Goal: Transaction & Acquisition: Purchase product/service

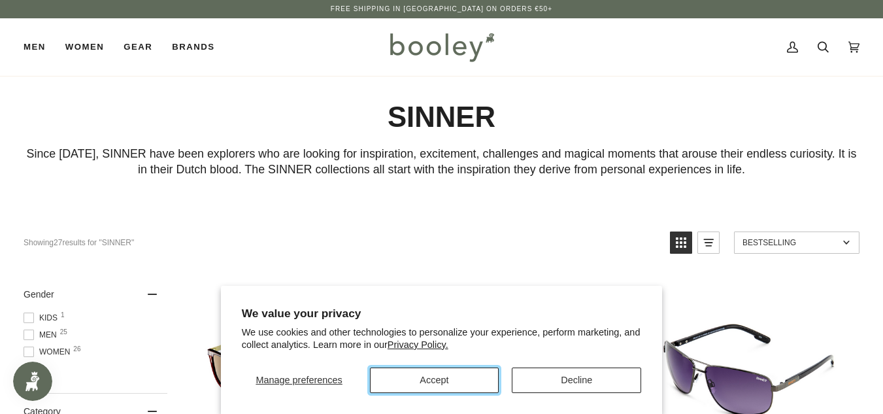
click at [471, 382] on button "Accept" at bounding box center [434, 379] width 129 height 25
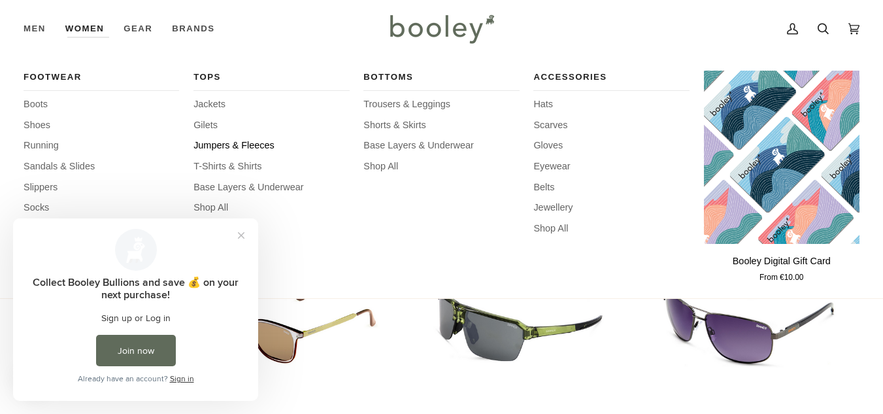
click at [227, 142] on span "Jumpers & Fleeces" at bounding box center [270, 145] width 155 height 14
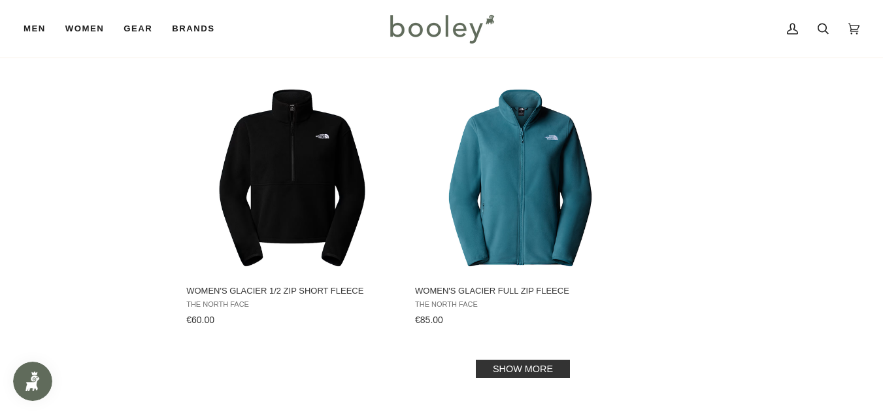
scroll to position [1855, 0]
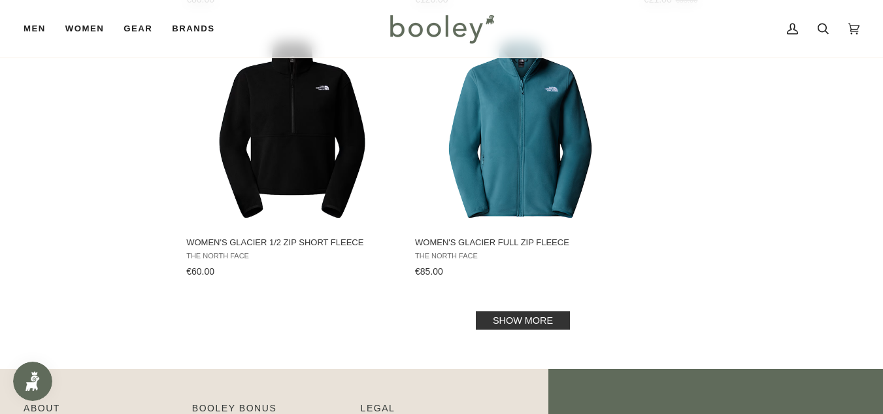
click at [521, 322] on link "Show more" at bounding box center [523, 320] width 94 height 18
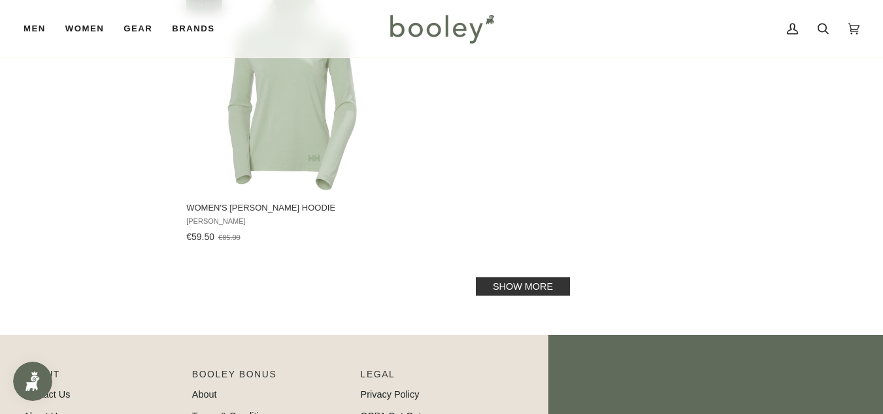
scroll to position [3815, 0]
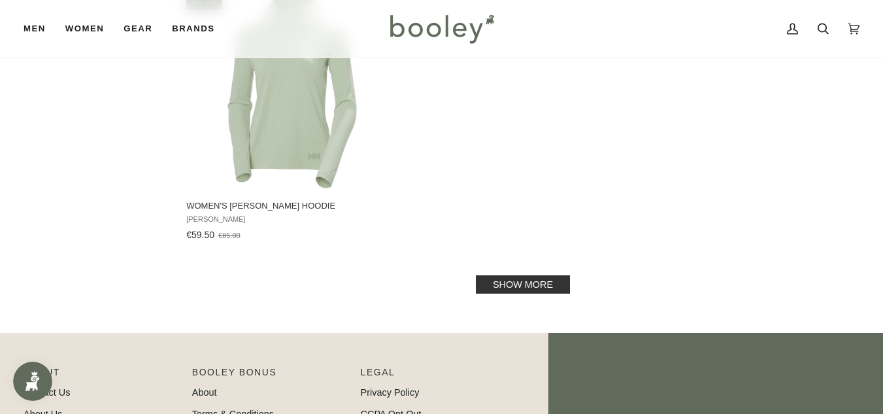
click at [527, 287] on link "Show more" at bounding box center [523, 284] width 94 height 18
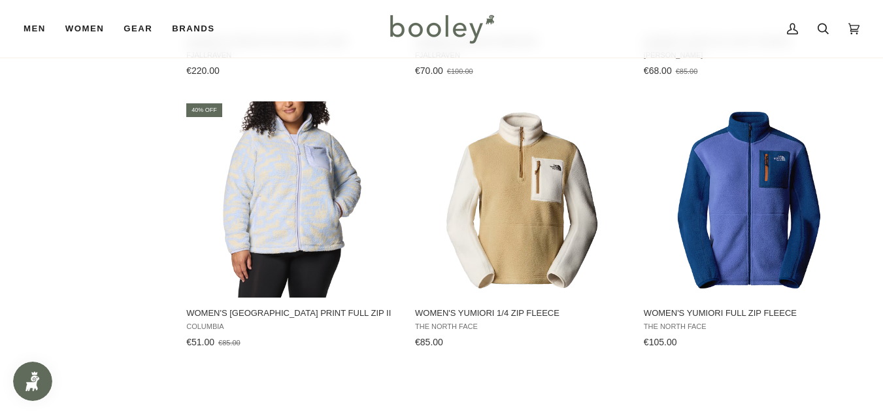
scroll to position [4285, 0]
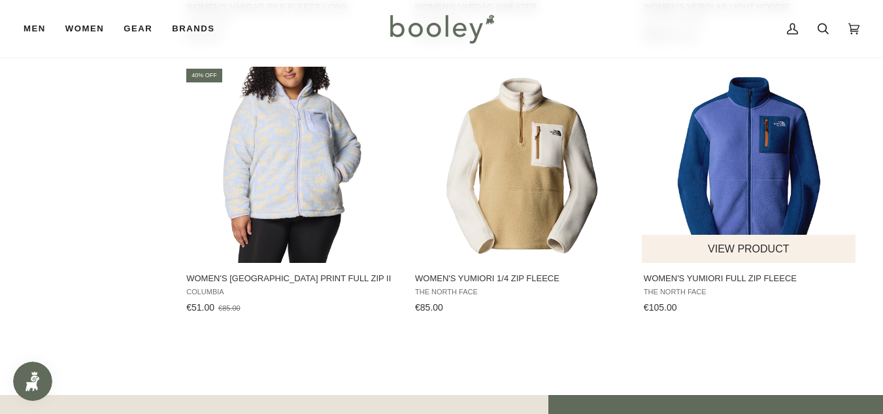
click at [710, 147] on img "Women's Yumiori Full Zip Fleece" at bounding box center [749, 165] width 196 height 196
click at [741, 184] on img "Women's Yumiori Full Zip Fleece" at bounding box center [749, 165] width 196 height 196
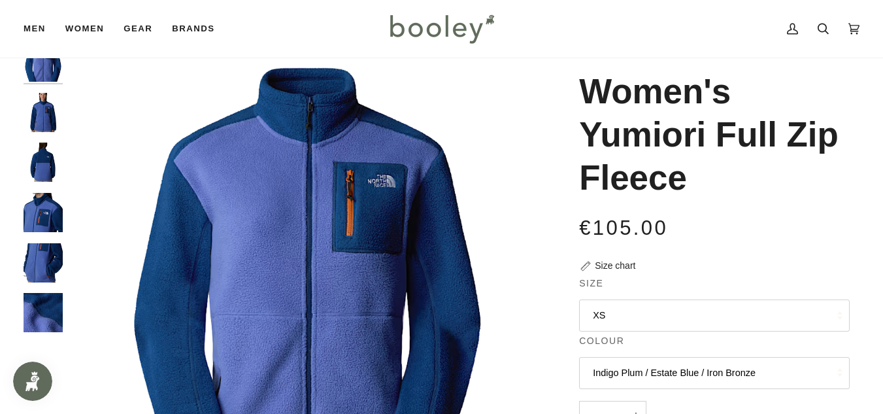
scroll to position [78, 0]
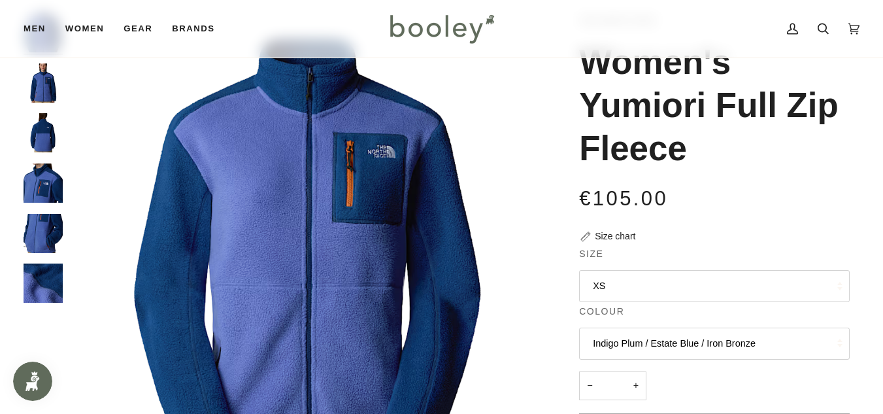
click at [41, 241] on img "The North Face Women's Yumiori Full Zip Fleece Indigo Plum / Estate Blue / Iron…" at bounding box center [43, 233] width 39 height 39
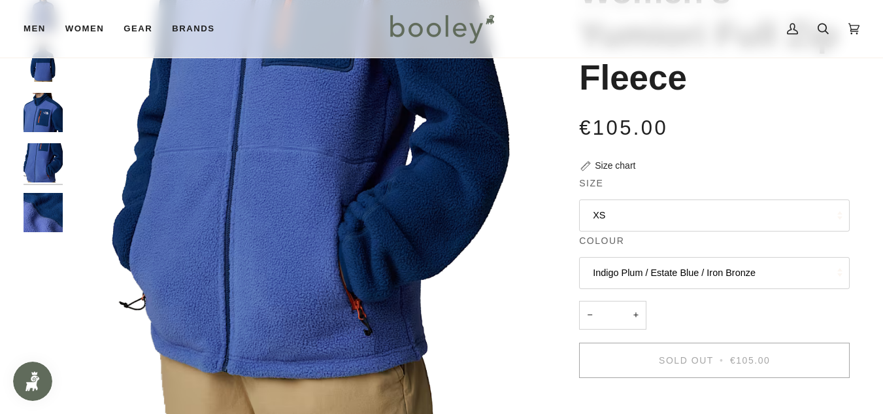
scroll to position [157, 0]
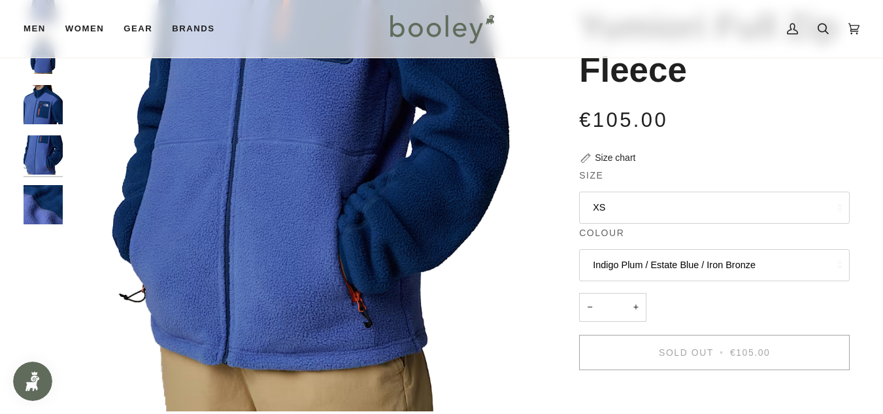
click at [719, 208] on button "XS" at bounding box center [714, 207] width 270 height 32
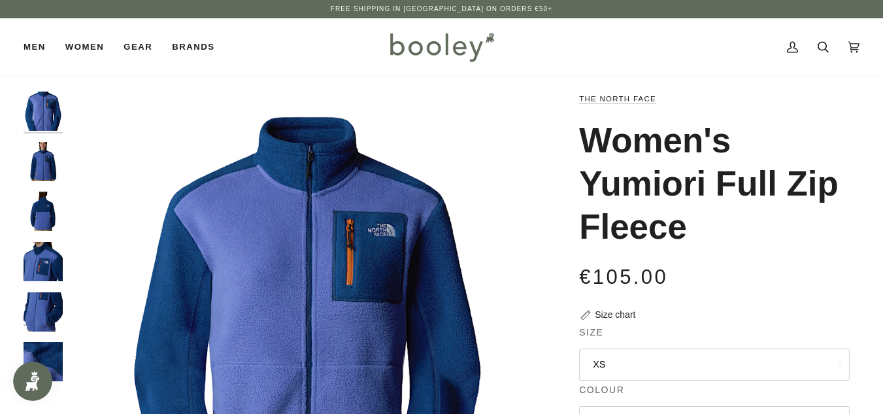
click at [47, 272] on img "The North Face Women's Yumiori Full Zip Fleece Indigo Plum / Estate Blue / Iron…" at bounding box center [43, 261] width 39 height 39
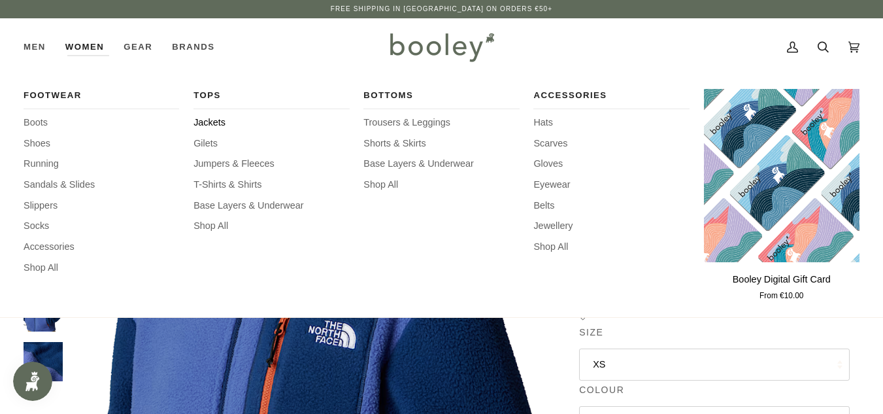
click at [214, 124] on span "Jackets" at bounding box center [270, 123] width 155 height 14
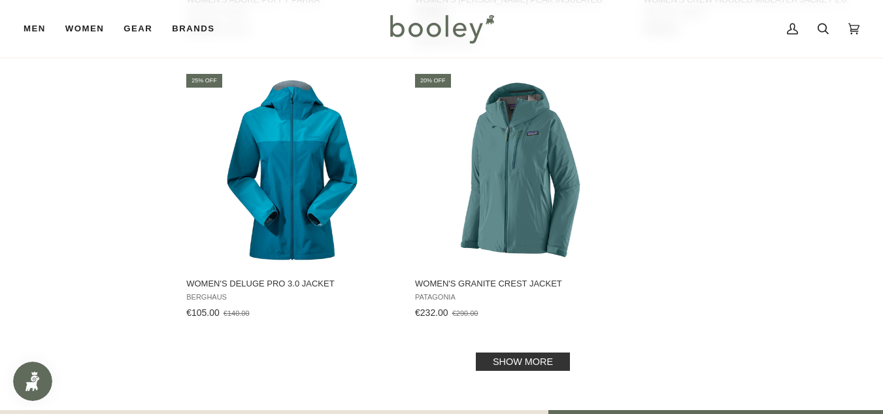
scroll to position [1803, 0]
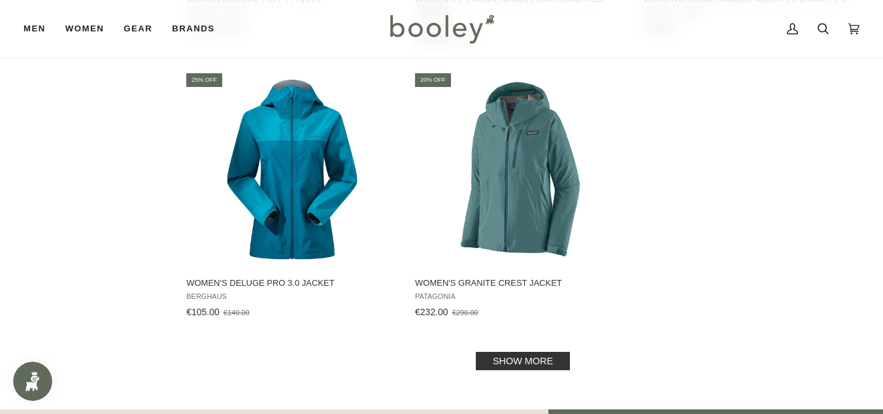
click at [541, 352] on link "Show more" at bounding box center [523, 360] width 94 height 18
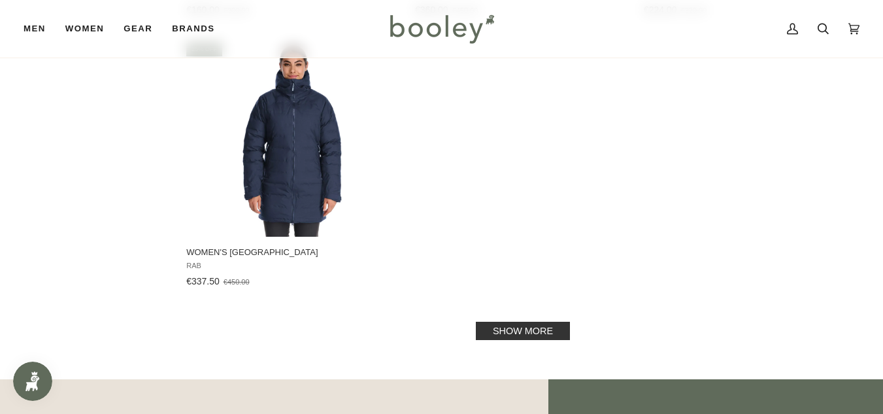
scroll to position [3841, 0]
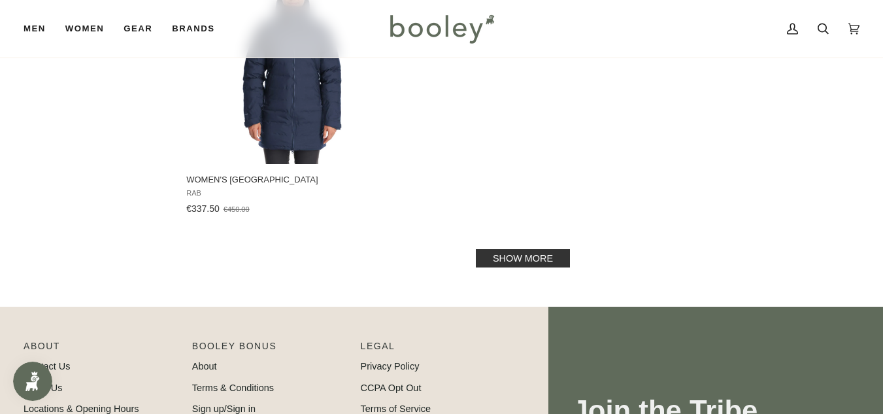
click at [550, 249] on link "Show more" at bounding box center [523, 258] width 94 height 18
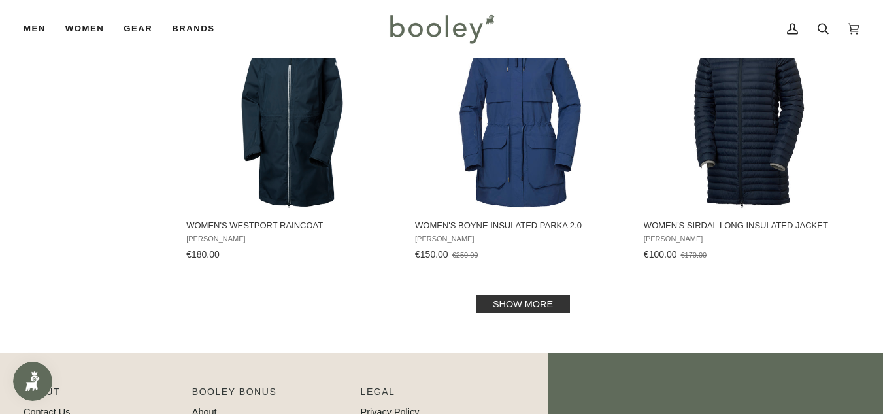
scroll to position [5435, 0]
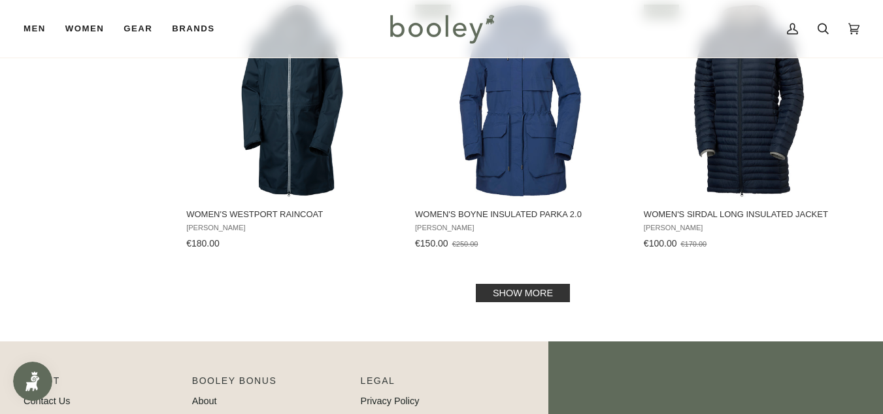
click at [500, 284] on link "Show more" at bounding box center [523, 293] width 94 height 18
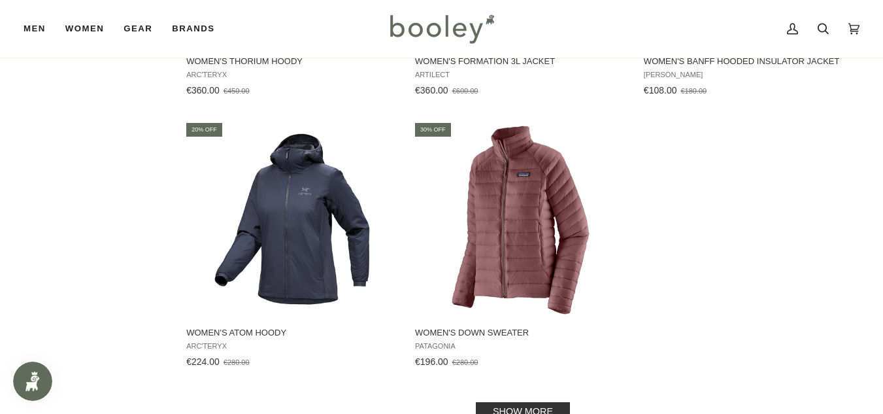
scroll to position [7264, 0]
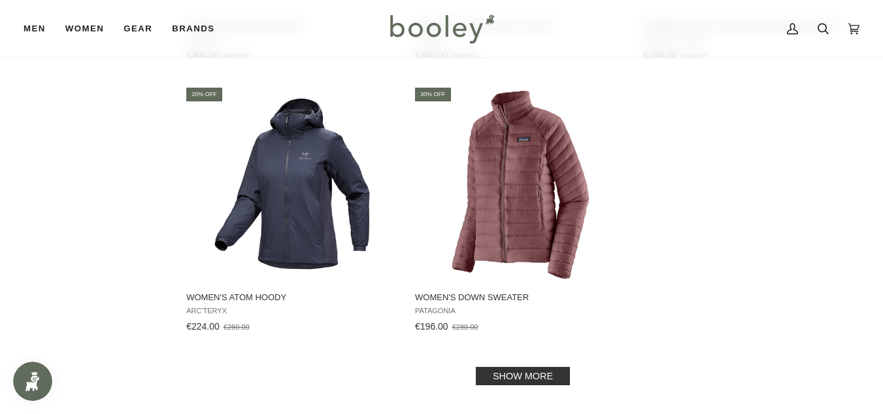
click at [538, 366] on link "Show more" at bounding box center [523, 375] width 94 height 18
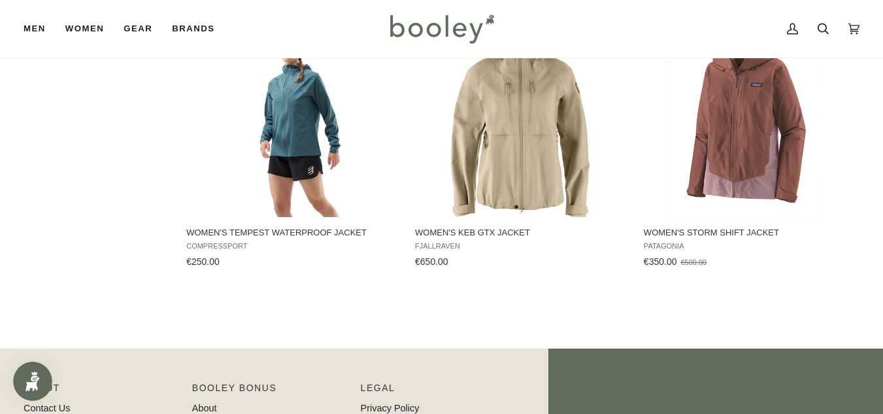
scroll to position [8675, 0]
